Goal: Communication & Community: Answer question/provide support

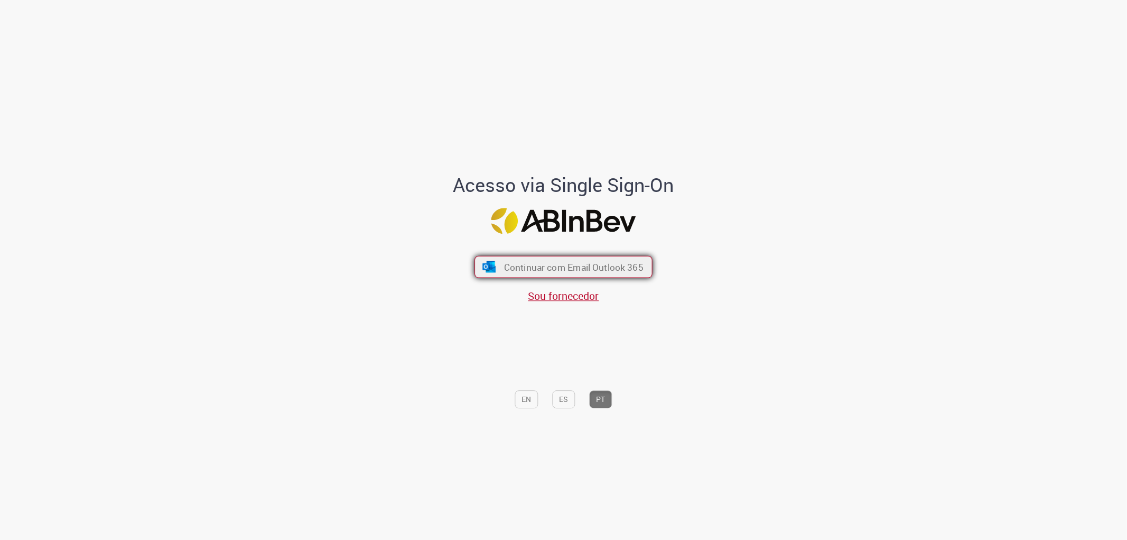
click at [523, 263] on span "Continuar com Email Outlook 365" at bounding box center [574, 267] width 140 height 12
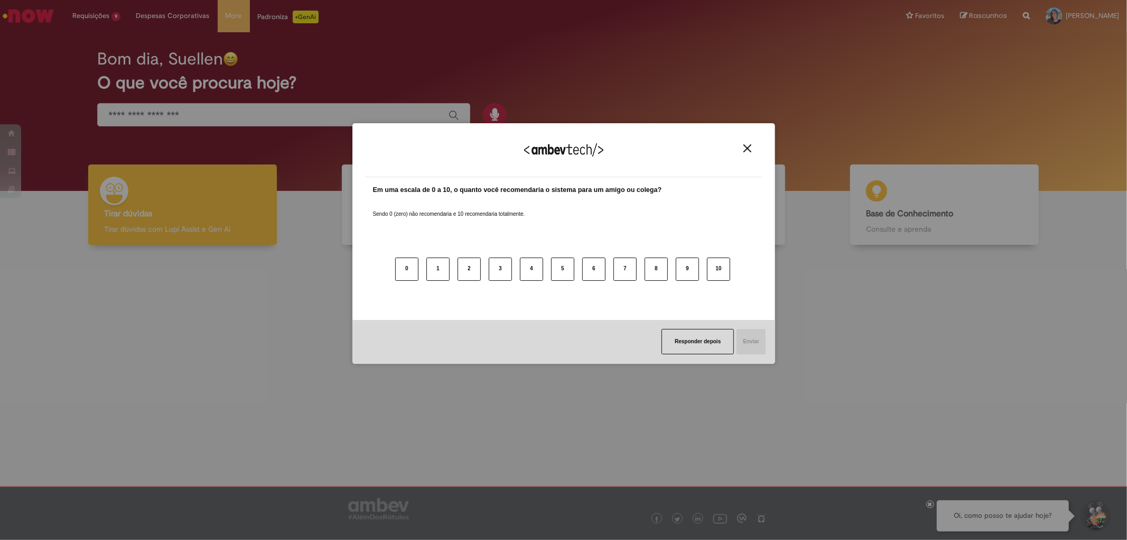
click at [742, 151] on button "Close" at bounding box center [747, 148] width 14 height 9
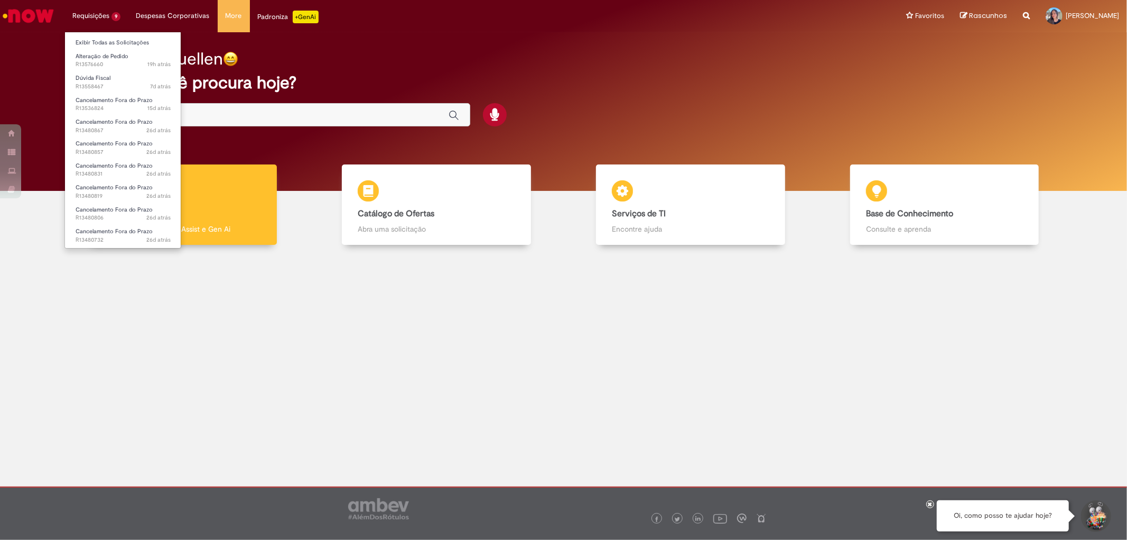
click at [123, 20] on li "Requisições 9 Exibir Todas as Solicitações Alteração de Pedido 19h atrás 19 hor…" at bounding box center [96, 16] width 64 height 32
click at [113, 43] on link "Exibir Todas as Solicitações" at bounding box center [123, 43] width 116 height 12
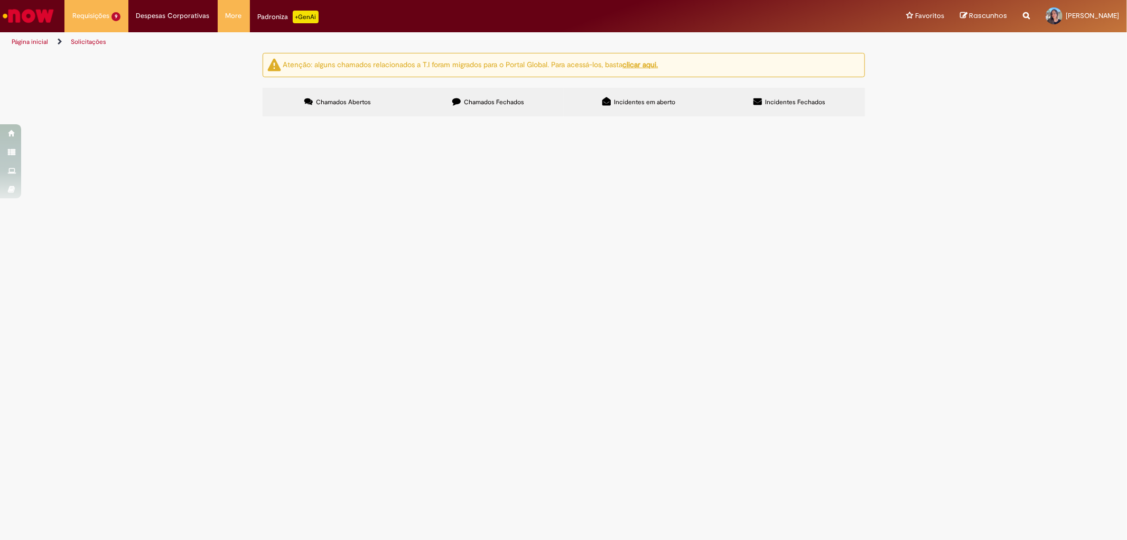
click at [0, 0] on span "NF 415529-1 Bom dia, Nota foi emitida por Louveira como teste. Porém, time não …" at bounding box center [0, 0] width 0 height 0
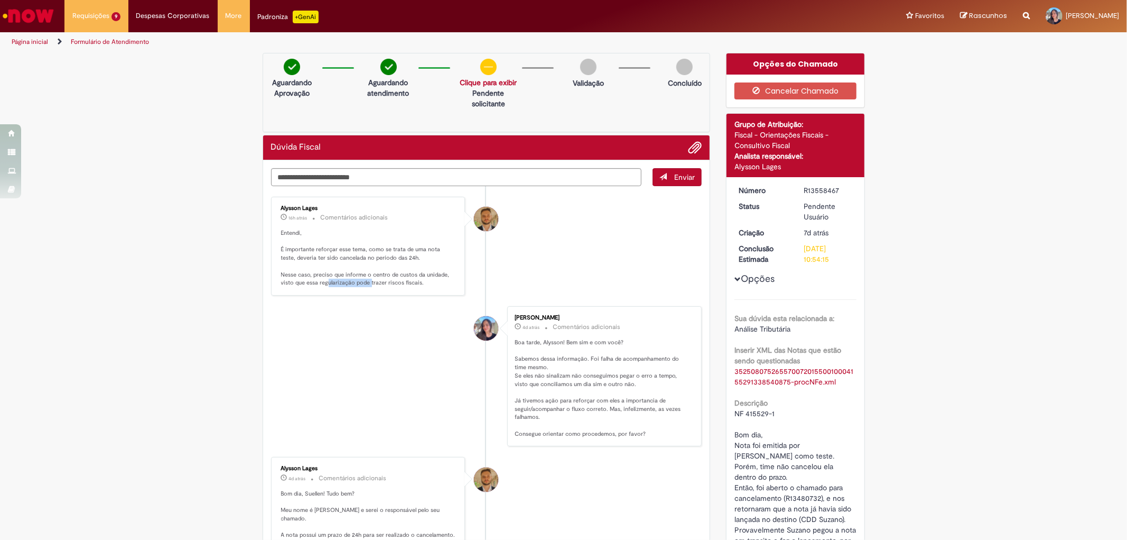
drag, startPoint x: 322, startPoint y: 286, endPoint x: 365, endPoint y: 290, distance: 43.0
click at [365, 290] on div "Alysson Lages 16h atrás 16 horas atrás Comentários adicionais Entendi, É import…" at bounding box center [368, 246] width 188 height 92
click at [394, 283] on p "Entendi, É importante reforçar esse tema, como se trata de uma nota teste, deve…" at bounding box center [369, 258] width 176 height 58
click at [325, 286] on p "Entendi, É importante reforçar esse tema, como se trata de uma nota teste, deve…" at bounding box center [369, 258] width 176 height 58
click at [308, 281] on p "Entendi, É importante reforçar esse tema, como se trata de uma nota teste, deve…" at bounding box center [369, 258] width 176 height 58
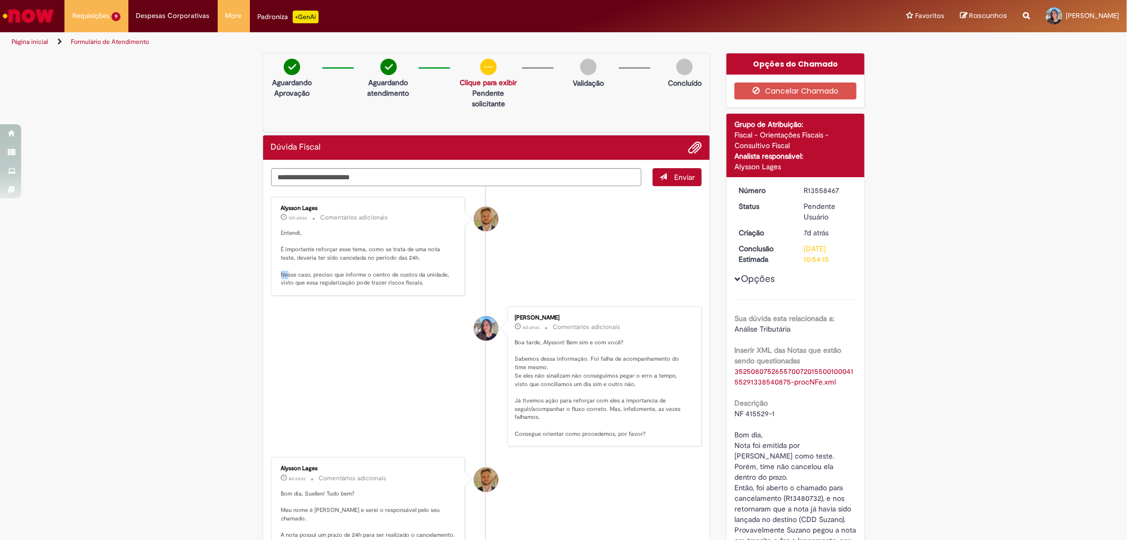
drag, startPoint x: 276, startPoint y: 273, endPoint x: 283, endPoint y: 275, distance: 6.5
click at [283, 275] on p "Entendi, É importante reforçar esse tema, como se trata de uma nota teste, deve…" at bounding box center [369, 258] width 176 height 58
click at [325, 284] on p "Entendi, É importante reforçar esse tema, como se trata de uma nota teste, deve…" at bounding box center [369, 258] width 176 height 58
click at [331, 281] on p "Entendi, É importante reforçar esse tema, como se trata de uma nota teste, deve…" at bounding box center [369, 258] width 176 height 58
drag, startPoint x: 422, startPoint y: 286, endPoint x: 277, endPoint y: 291, distance: 144.4
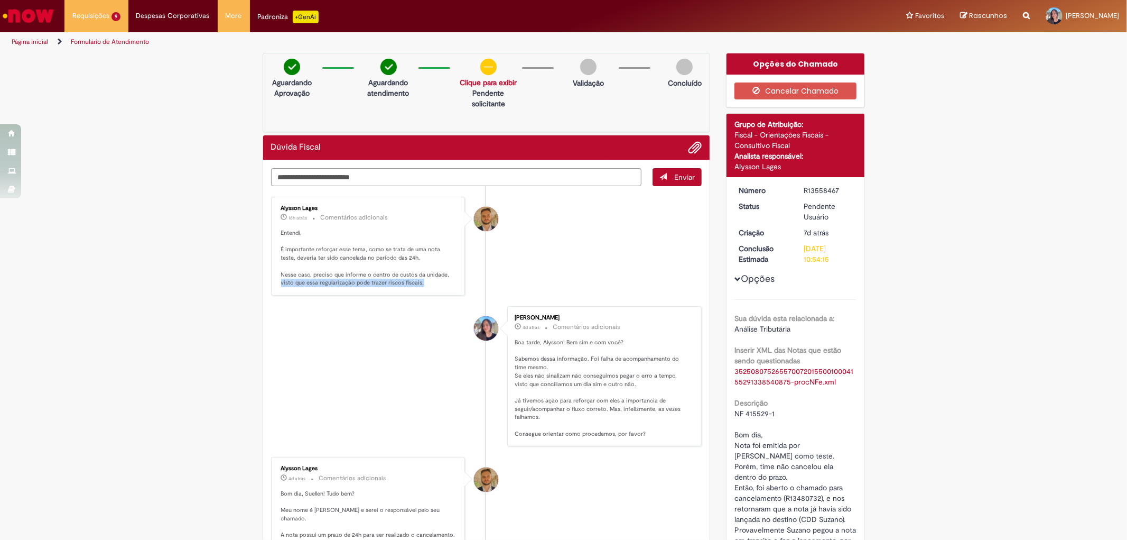
click at [277, 291] on div "Alysson Lages 16h atrás 16 horas atrás Comentários adicionais Entendi, É import…" at bounding box center [368, 246] width 188 height 92
click at [283, 289] on div "Alysson Lages 16h atrás 16 horas atrás Comentários adicionais Entendi, É import…" at bounding box center [368, 246] width 188 height 92
click at [304, 278] on p "Entendi, É importante reforçar esse tema, como se trata de uma nota teste, deve…" at bounding box center [369, 258] width 176 height 58
click at [319, 176] on textarea "Digite sua mensagem aqui..." at bounding box center [456, 177] width 371 height 18
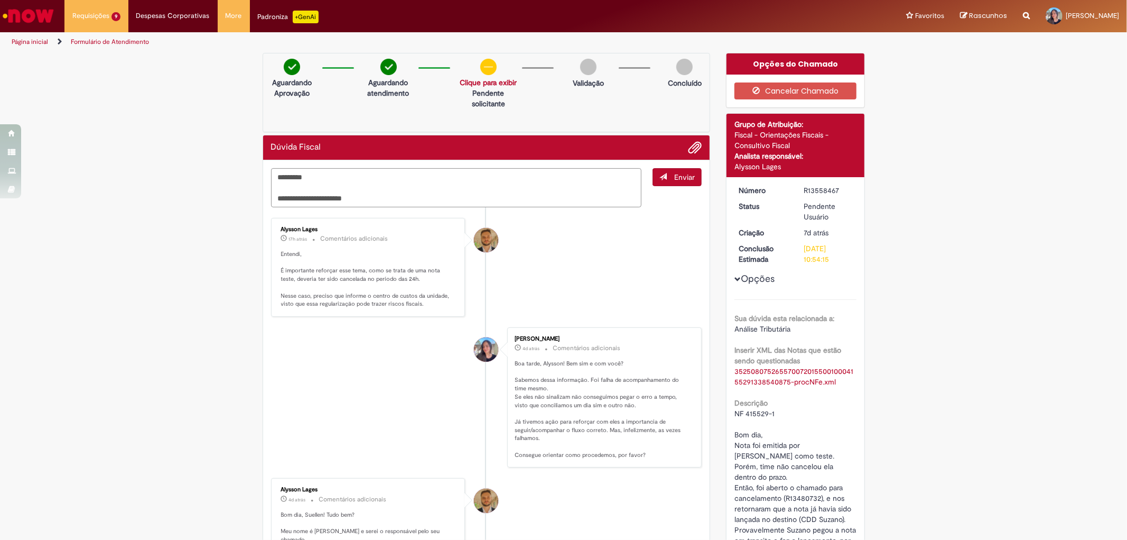
click at [328, 177] on textarea "**********" at bounding box center [456, 187] width 371 height 39
click at [360, 196] on textarea "**********" at bounding box center [456, 187] width 371 height 39
paste textarea "**********"
type textarea "**********"
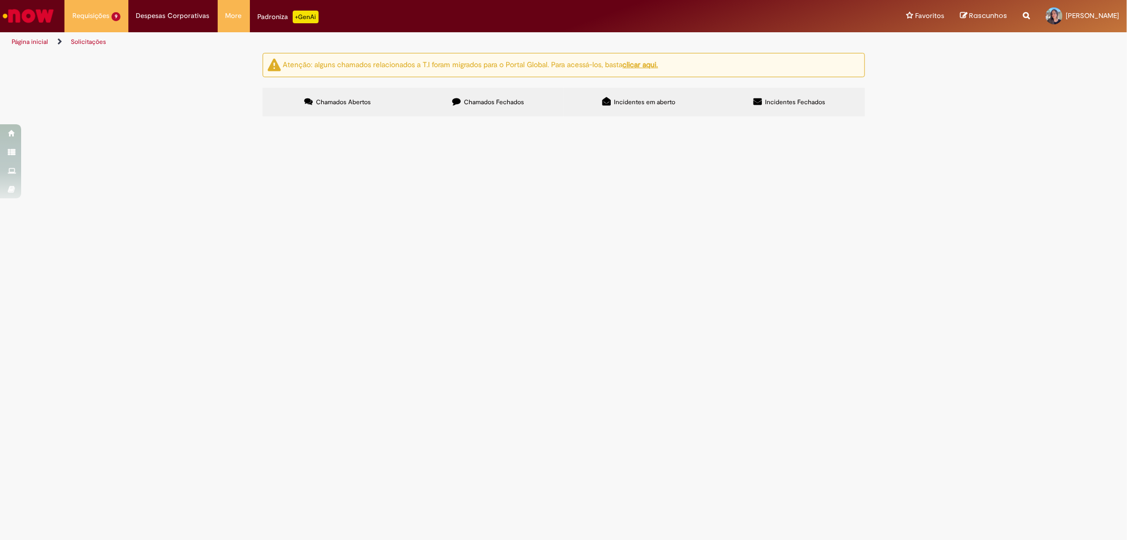
click at [0, 0] on span "NF 415529-1 Boa tarde, Favor cancelar e estornar o saldo da NF." at bounding box center [0, 0] width 0 height 0
click at [0, 0] on span "Boa tarde, Precisamos de alteração desse pedido de folha sulfite. Fornecedor te…" at bounding box center [0, 0] width 0 height 0
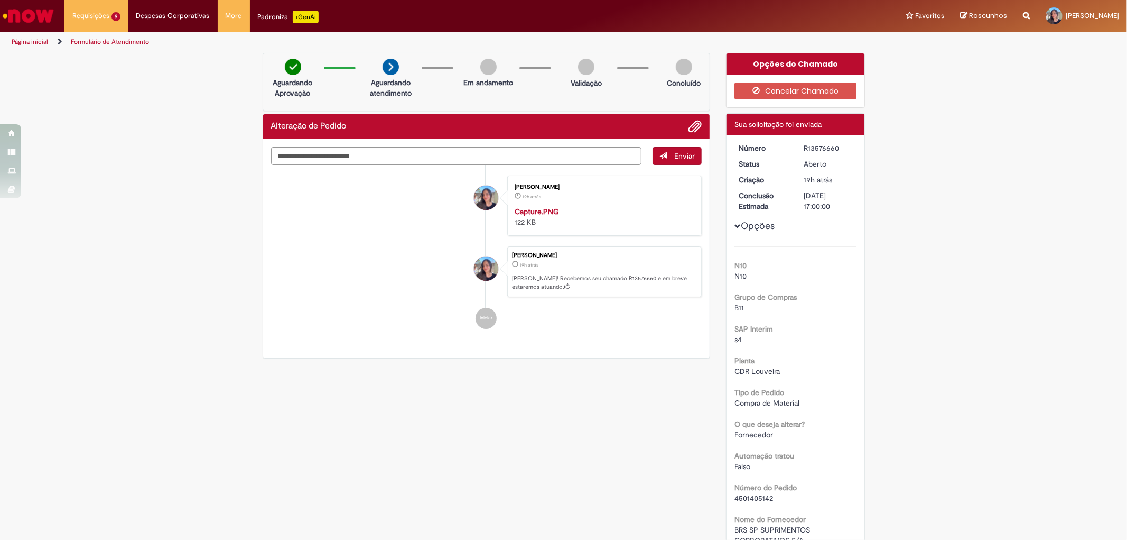
click at [815, 149] on div "R13576660" at bounding box center [828, 148] width 49 height 11
copy div "R13576660"
click at [821, 335] on div "s4" at bounding box center [796, 339] width 122 height 11
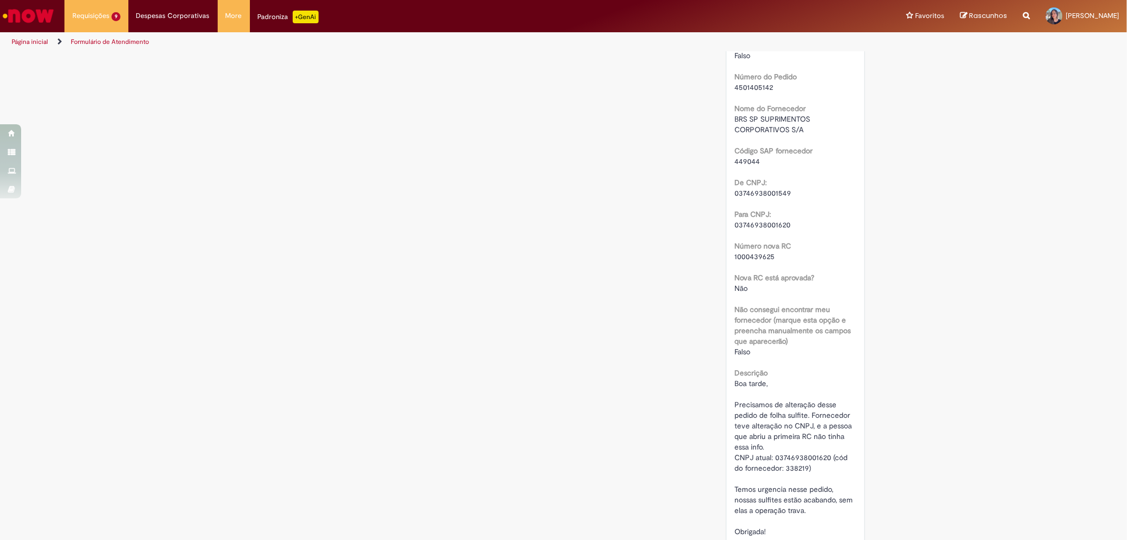
scroll to position [629, 0]
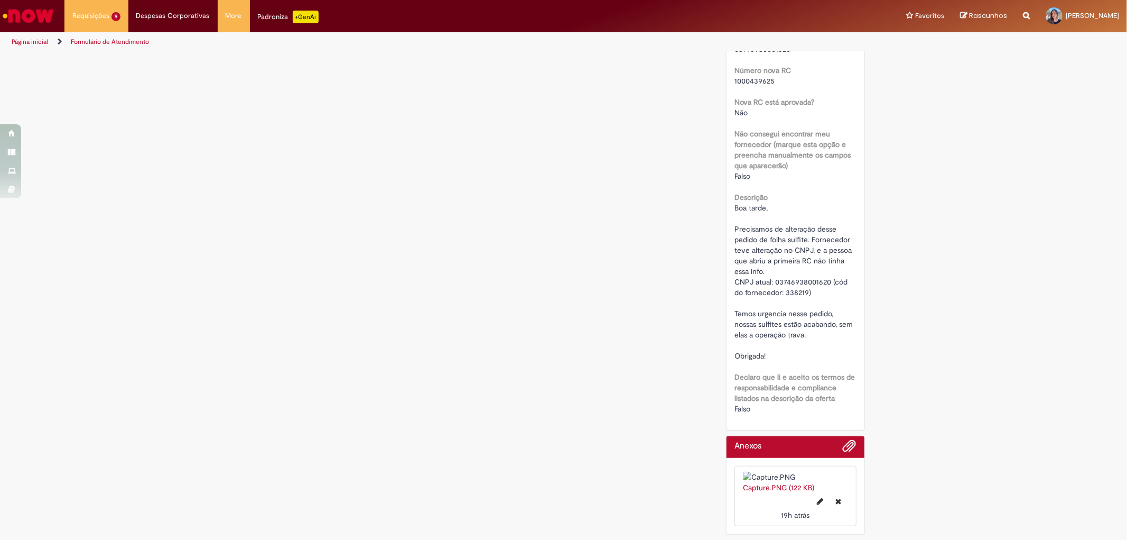
click at [781, 237] on span "Boa tarde, Precisamos de alteração desse pedido de folha sulfite. Fornecedor te…" at bounding box center [795, 281] width 121 height 157
click at [786, 205] on span "Boa tarde, Precisamos de alteração desse pedido de folha sulfite. Fornecedor te…" at bounding box center [795, 281] width 121 height 157
click at [760, 244] on span "Boa tarde, Precisamos de alteração desse pedido de folha sulfite. Fornecedor te…" at bounding box center [795, 281] width 121 height 157
click at [759, 207] on span "Boa tarde, Precisamos de alteração desse pedido de folha sulfite. Fornecedor te…" at bounding box center [795, 281] width 121 height 157
click at [772, 286] on span "Boa tarde, Precisamos de alteração desse pedido de folha sulfite. Fornecedor te…" at bounding box center [795, 281] width 121 height 157
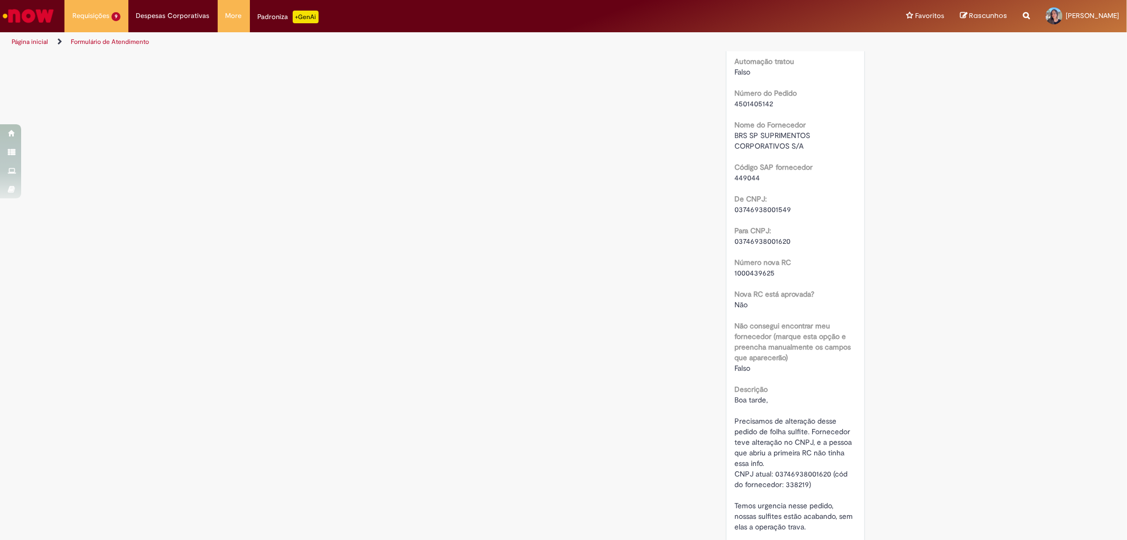
scroll to position [218, 0]
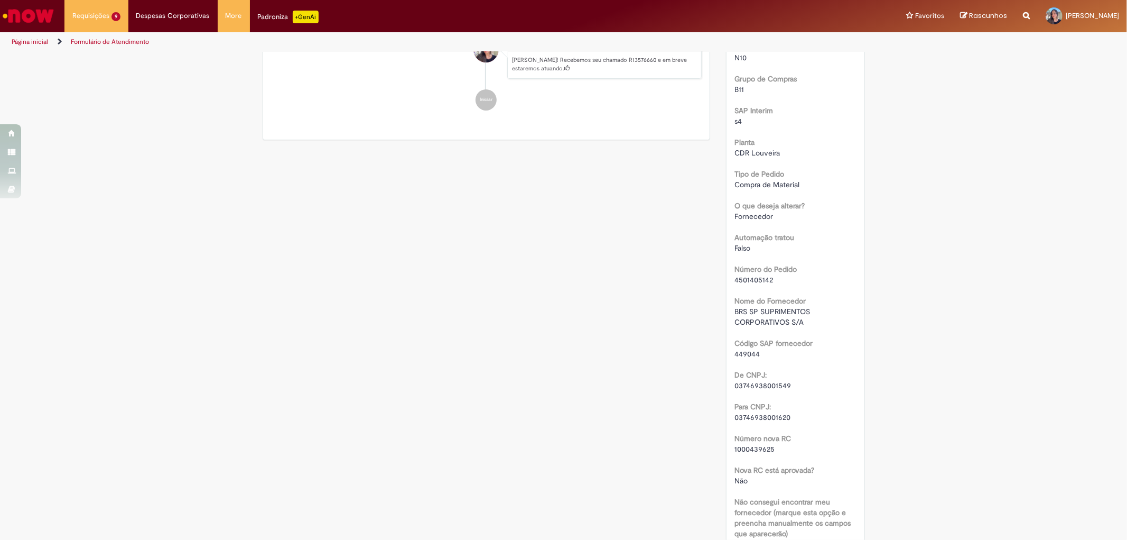
click at [748, 271] on b "Número do Pedido" at bounding box center [766, 269] width 62 height 10
click at [750, 279] on span "4501405142" at bounding box center [754, 280] width 39 height 10
copy span "4501405142"
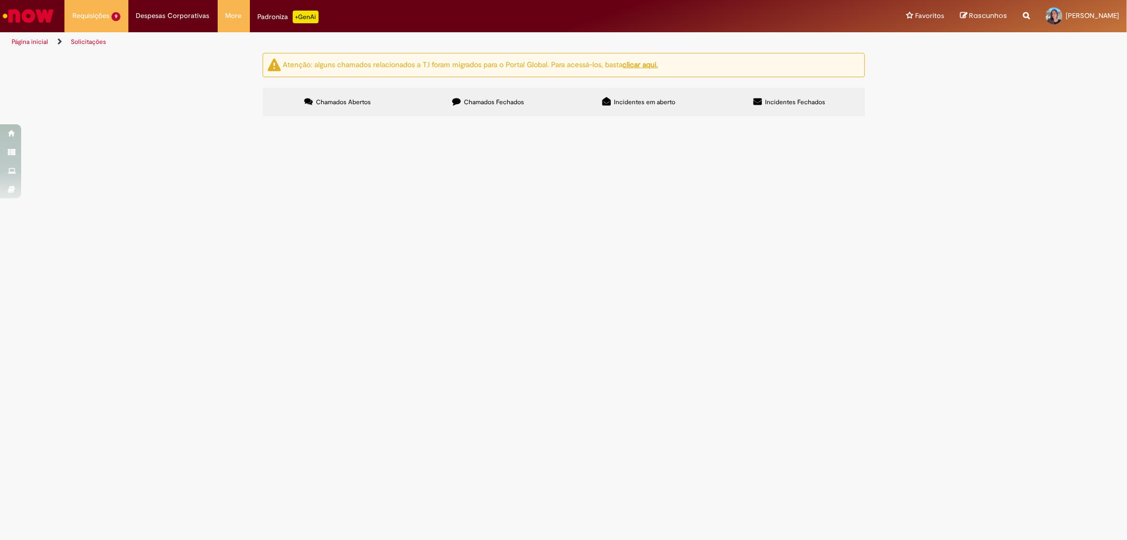
click at [0, 0] on span "Boa tarde, Precisamos de alteração desse pedido de folha sulfite. Fornecedor te…" at bounding box center [0, 0] width 0 height 0
click at [0, 0] on span "NF 415529-1 Bom dia, Nota foi emitida por Louveira como teste. Porém, time não …" at bounding box center [0, 0] width 0 height 0
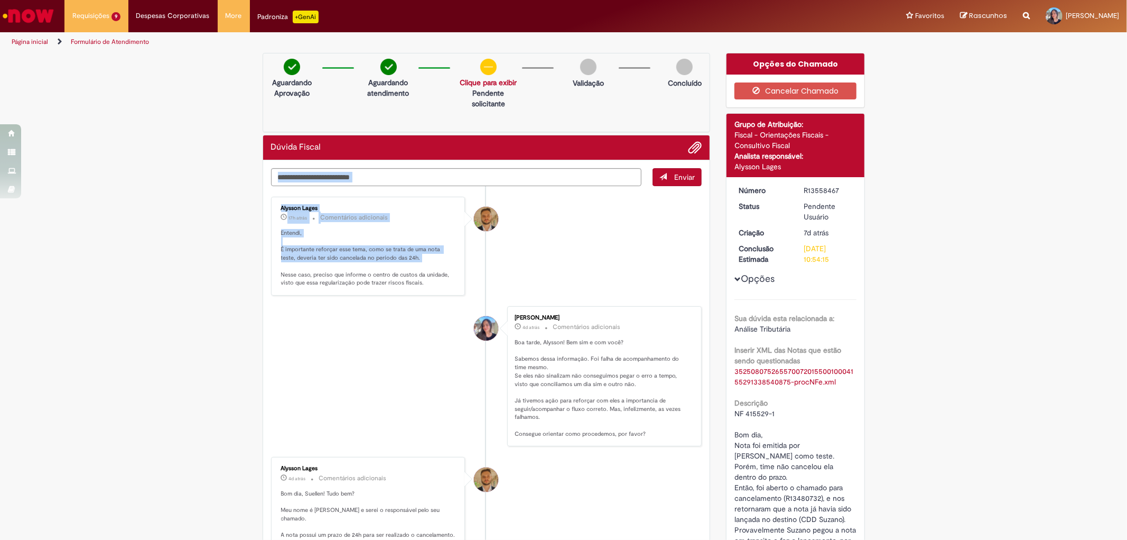
drag, startPoint x: 333, startPoint y: 183, endPoint x: 374, endPoint y: 172, distance: 42.2
click at [374, 172] on div "Enviar Alysson Lages 17h atrás 17 horas atrás Comentários adicionais Entendi, É…" at bounding box center [486, 177] width 431 height 18
click at [389, 231] on p "Entendi, É importante reforçar esse tema, como se trata de uma nota teste, deve…" at bounding box center [369, 258] width 176 height 58
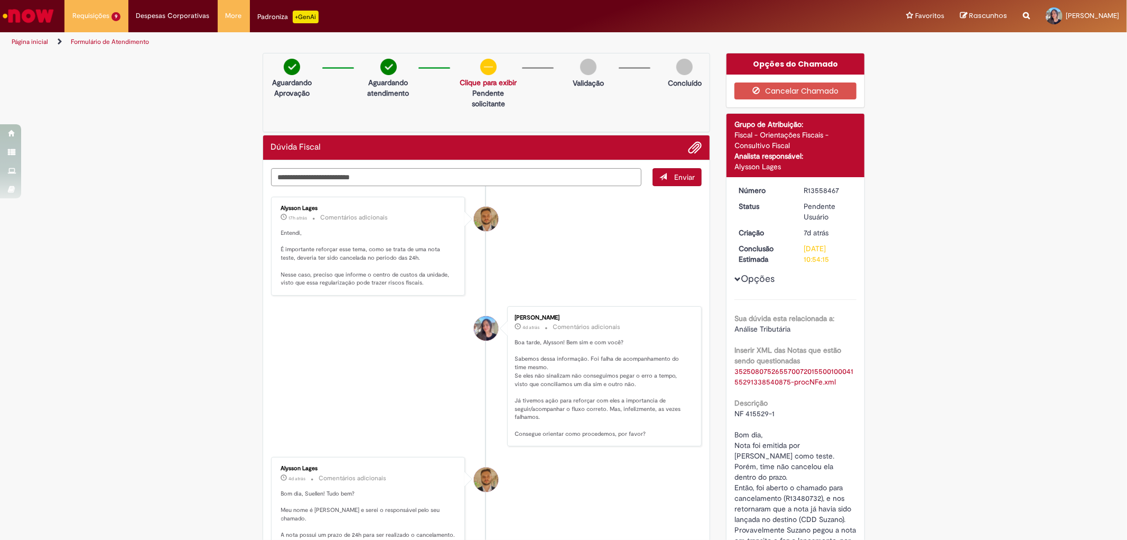
click at [309, 182] on textarea "Digite sua mensagem aqui..." at bounding box center [456, 177] width 371 height 18
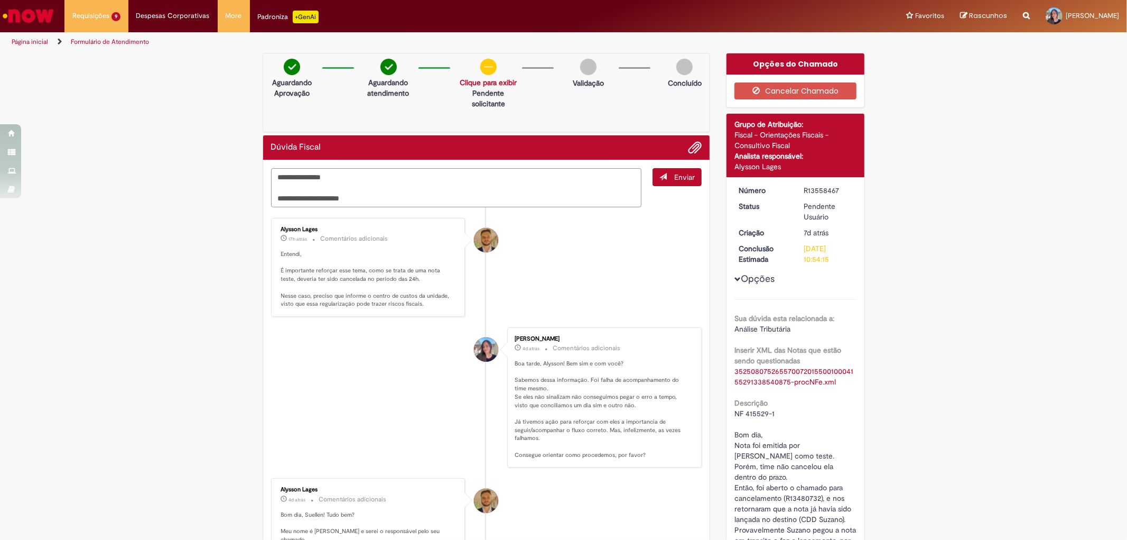
paste textarea "**********"
type textarea "**********"
click at [668, 183] on button "Enviar" at bounding box center [677, 177] width 49 height 18
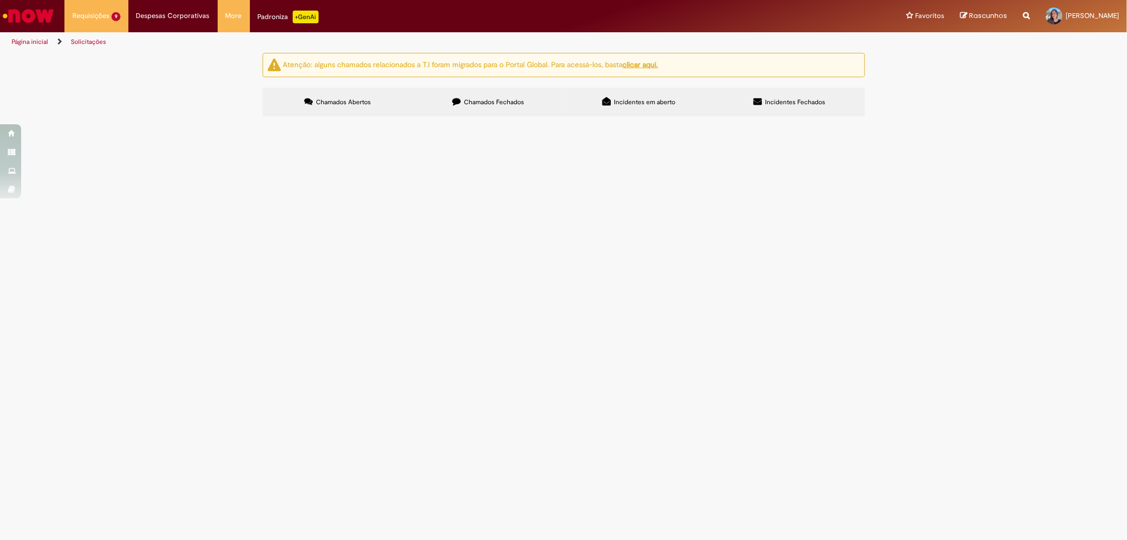
click at [176, 119] on div "Atenção: alguns chamados relacionados a T.I foram migrados para o Portal Global…" at bounding box center [563, 86] width 1127 height 67
click at [1068, 119] on div "Atenção: alguns chamados relacionados a T.I foram migrados para o Portal Global…" at bounding box center [563, 86] width 1127 height 67
